Goal: Task Accomplishment & Management: Complete application form

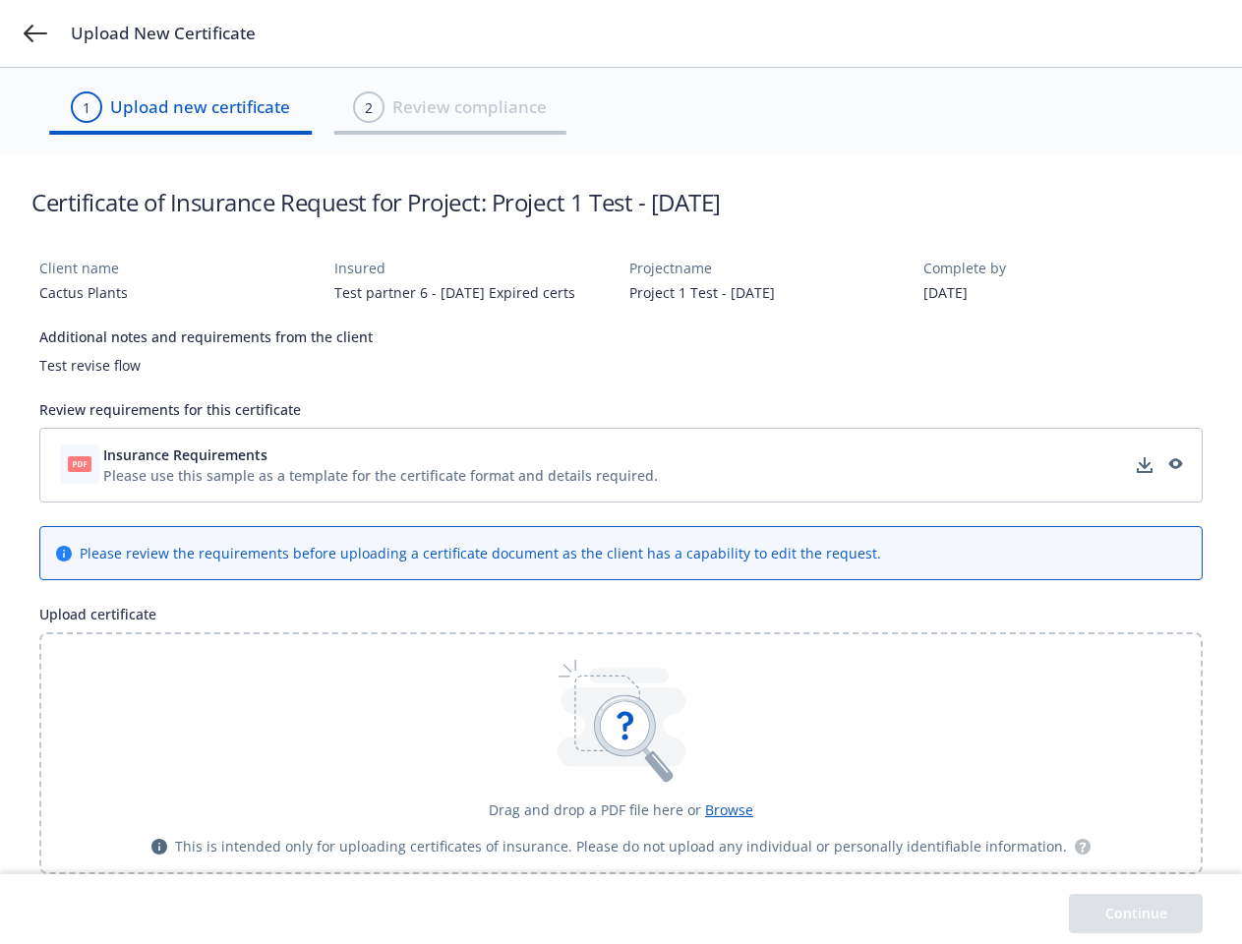
click at [35, 33] on icon at bounding box center [36, 34] width 24 height 18
click at [621, 465] on div "Please use this sample as a template for the certificate format and details req…" at bounding box center [380, 475] width 555 height 21
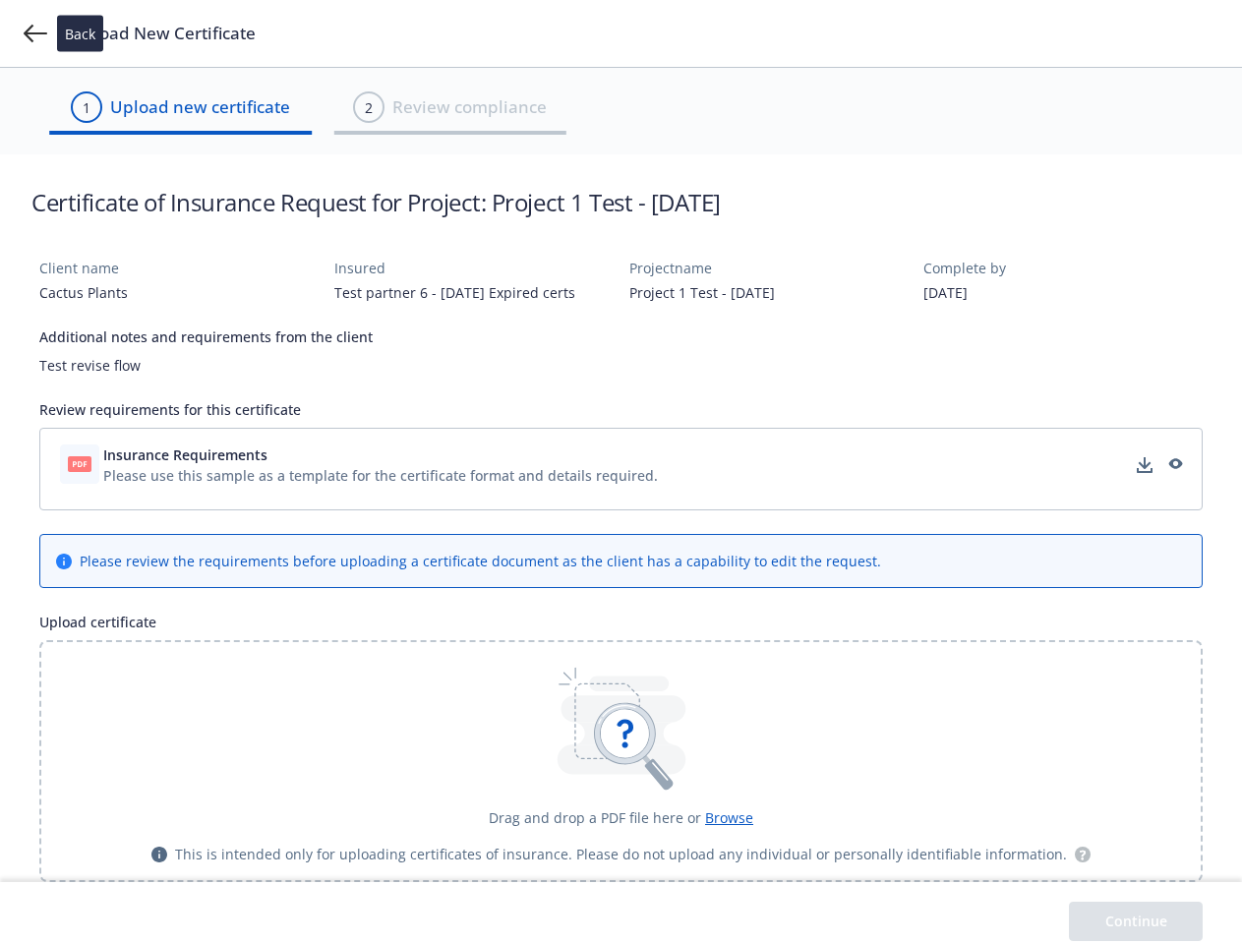
click at [1145, 465] on icon "download" at bounding box center [1145, 463] width 13 height 12
click at [1174, 465] on icon "preview" at bounding box center [1175, 465] width 18 height 14
click at [621, 753] on icon at bounding box center [624, 734] width 48 height 48
